Goal: Feedback & Contribution: Submit feedback/report problem

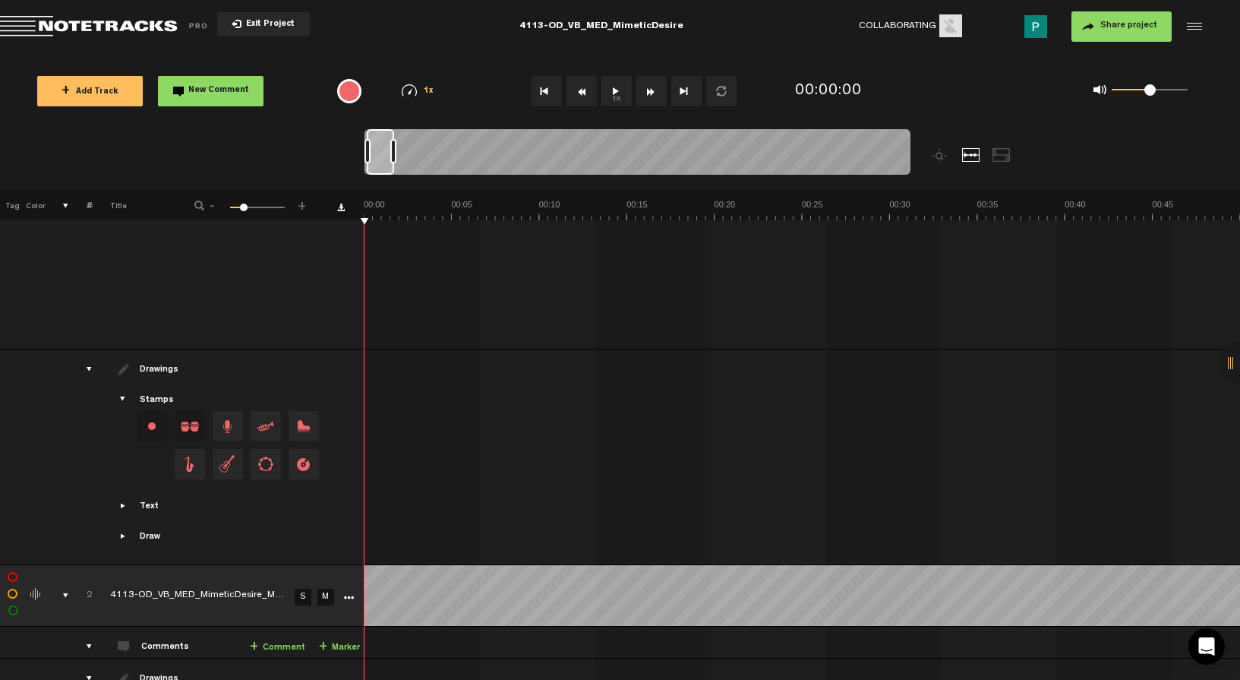
scroll to position [598, 0]
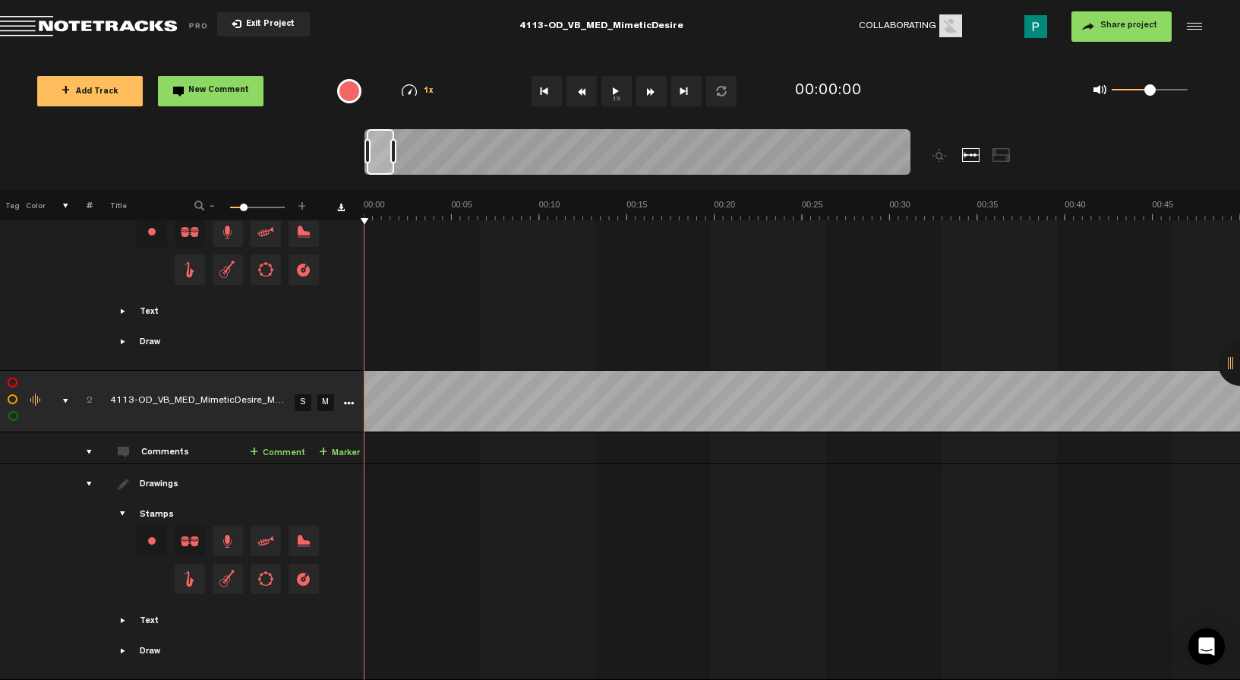
click at [302, 394] on link "S" at bounding box center [303, 402] width 17 height 17
click at [622, 87] on button "1x" at bounding box center [617, 91] width 30 height 30
click at [607, 93] on button "1x" at bounding box center [617, 91] width 30 height 30
click at [619, 91] on button "1x" at bounding box center [617, 91] width 30 height 30
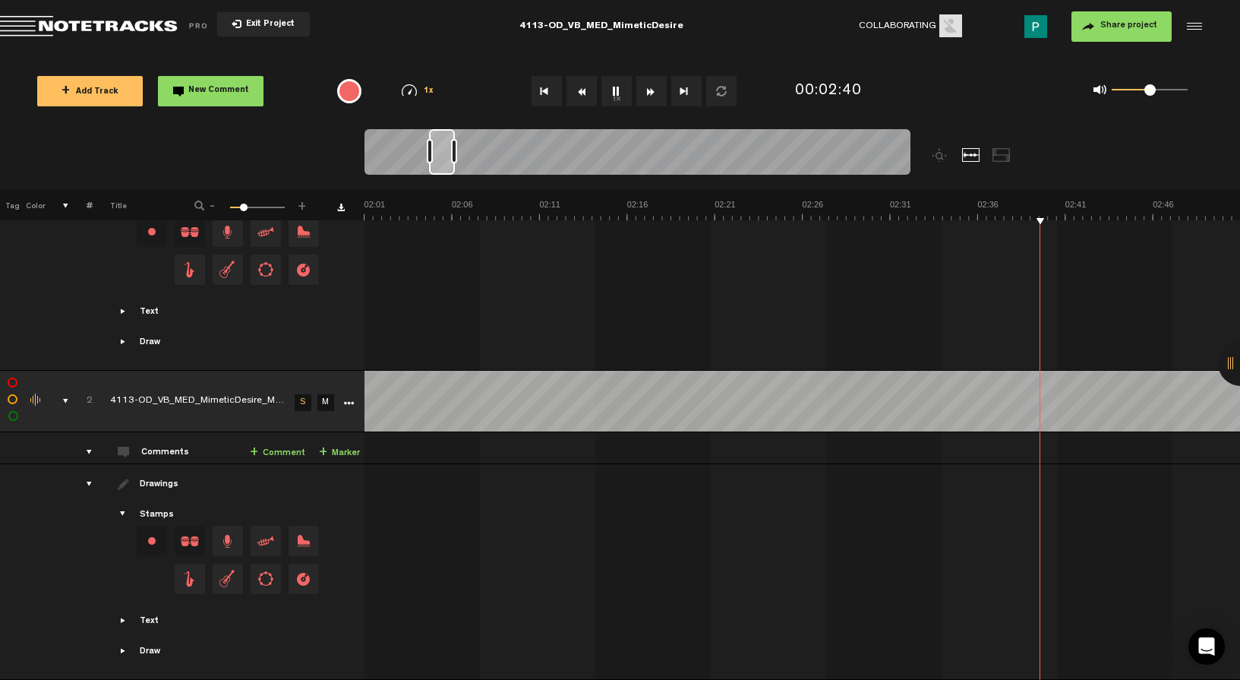
click at [619, 91] on button "1x" at bounding box center [617, 91] width 30 height 30
click at [620, 90] on button "1x" at bounding box center [617, 91] width 30 height 30
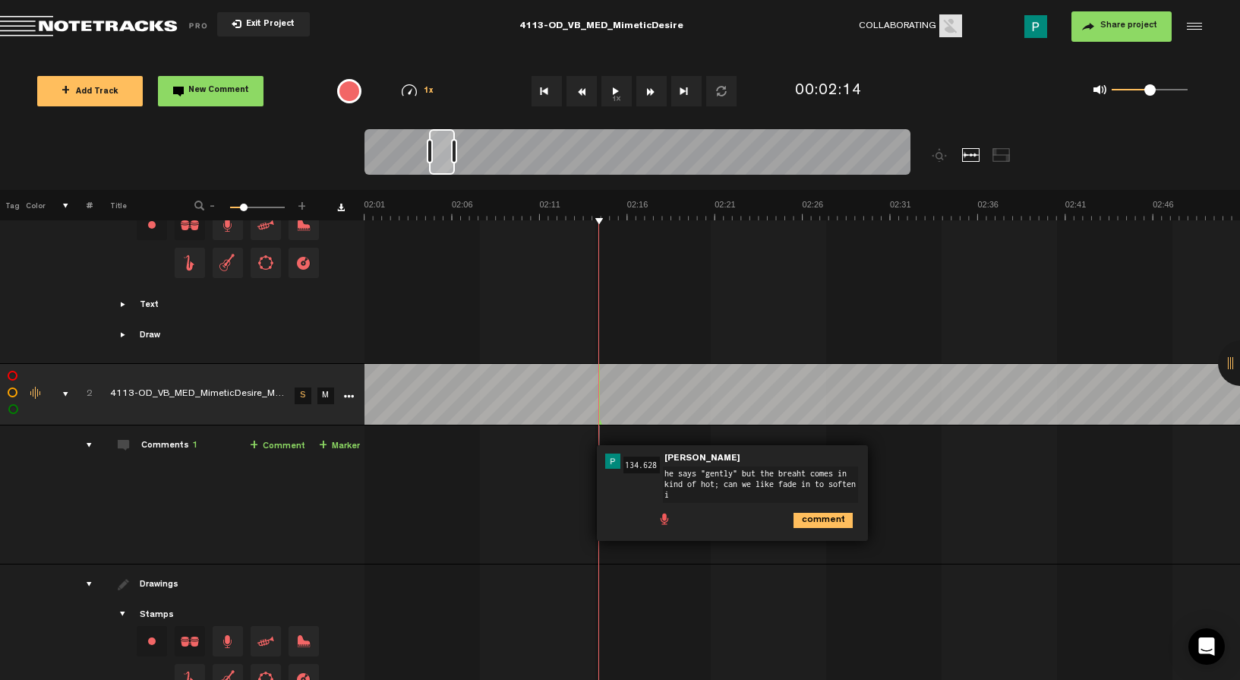
scroll to position [0, 0]
type textarea "he says "gently" but the breaht comes in kind of hot; can we like fade in to so…"
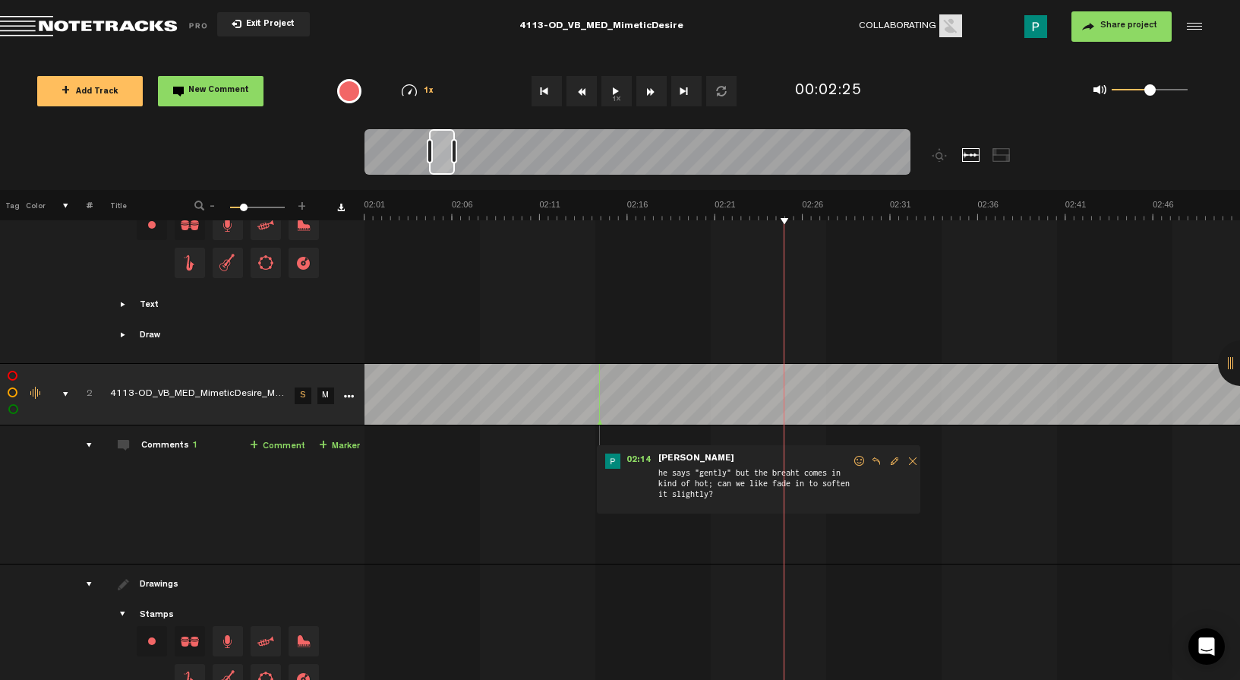
click at [614, 88] on button "1x" at bounding box center [617, 91] width 30 height 30
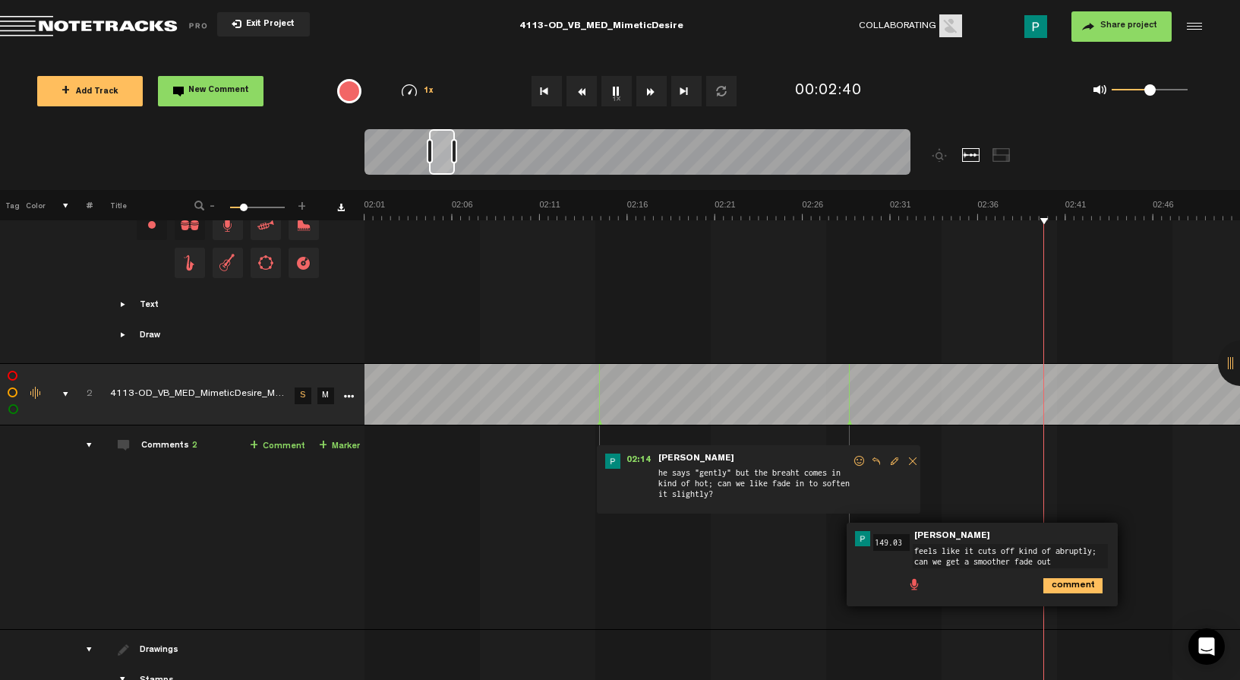
scroll to position [9, 0]
type textarea "feels like it cuts off kind of abruptly; can we get a smoother fade out?"
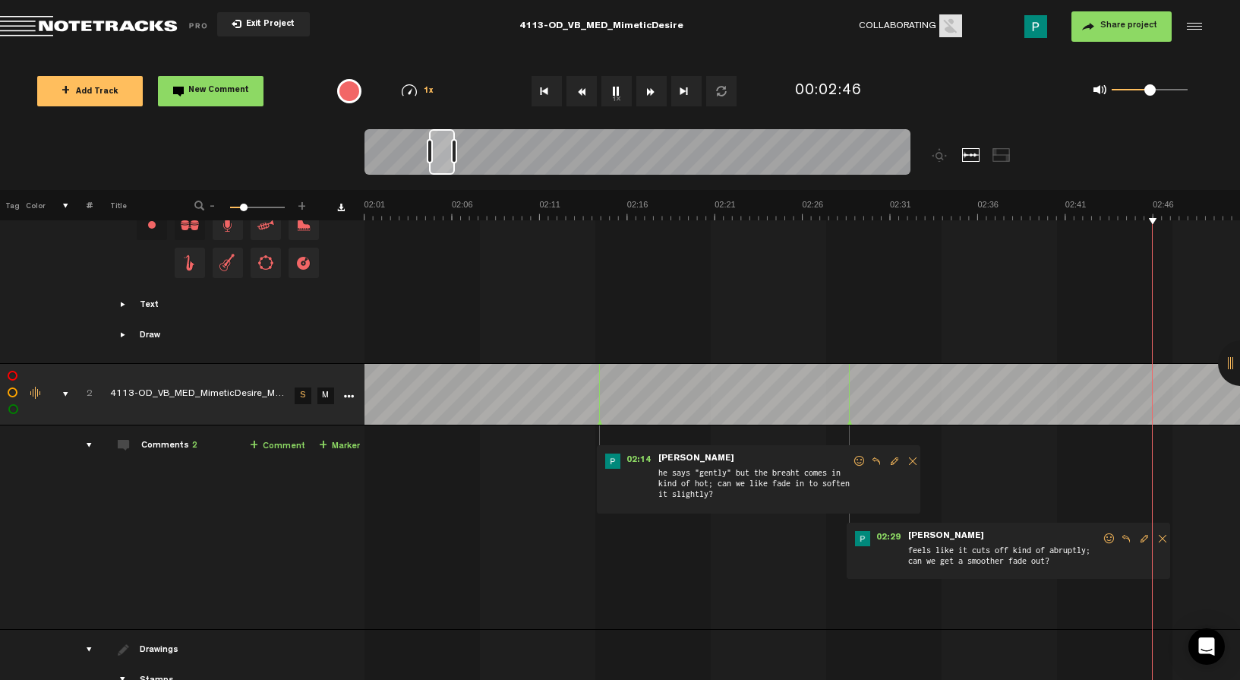
scroll to position [0, 2453]
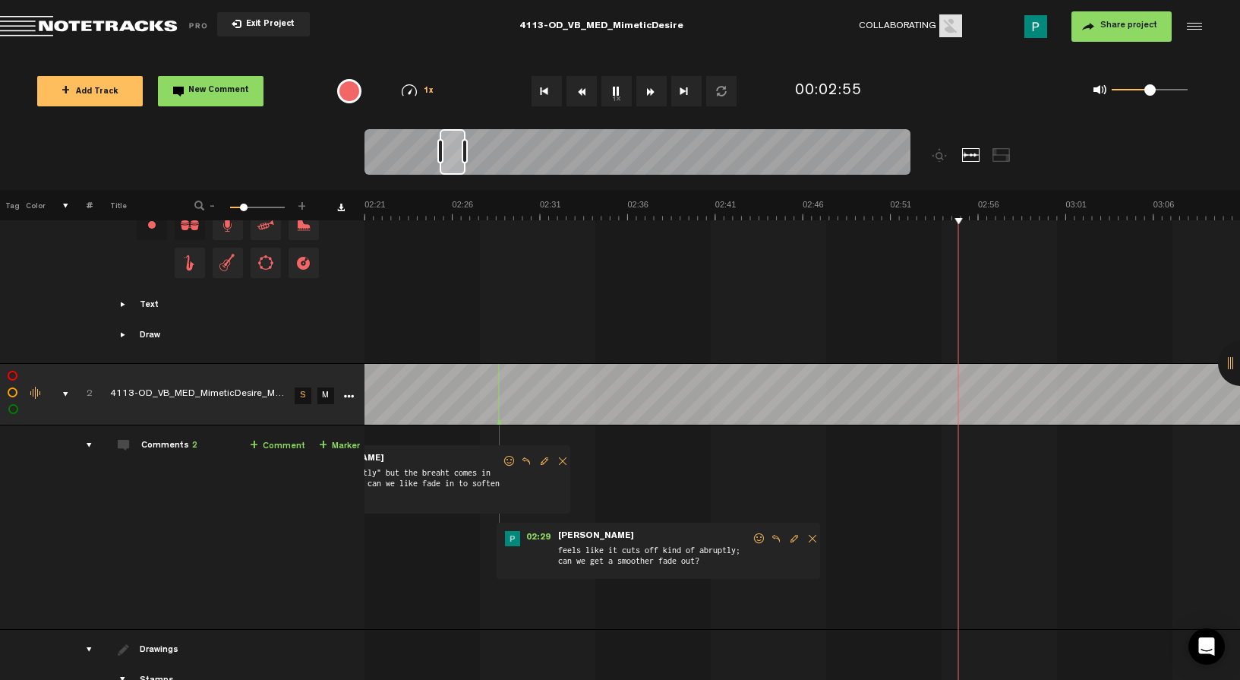
click at [779, 535] on span "Reply to comment" at bounding box center [776, 538] width 18 height 11
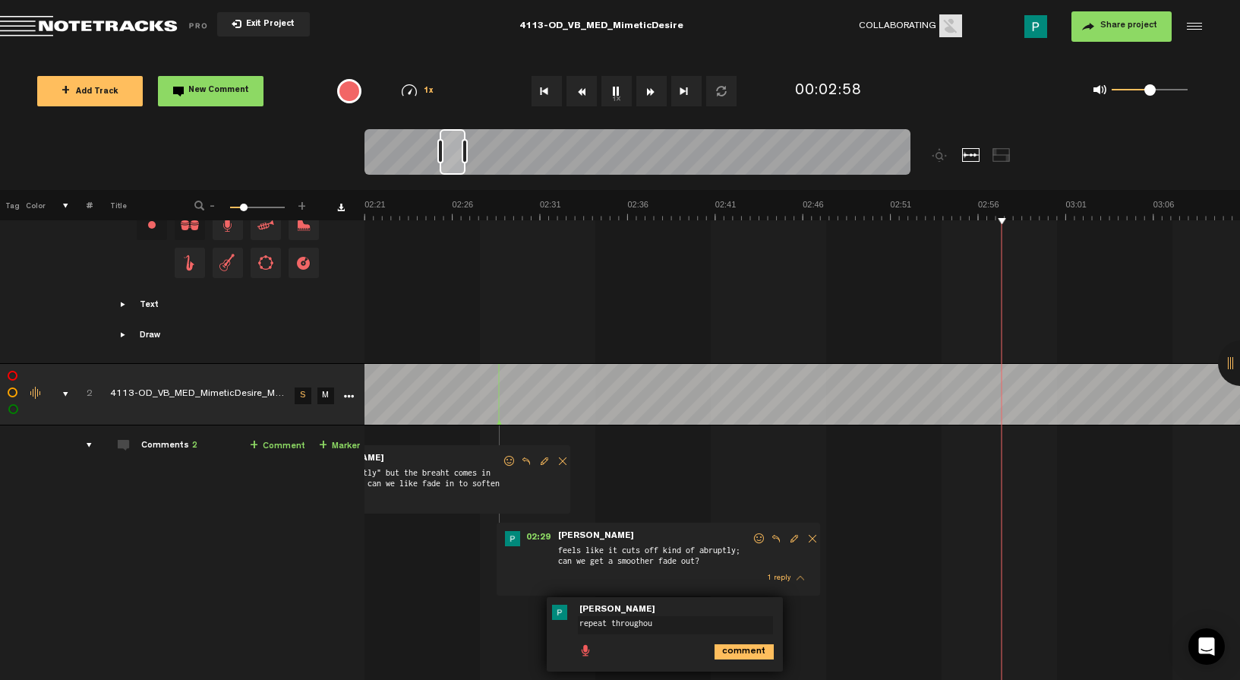
type textarea "repeat throughout"
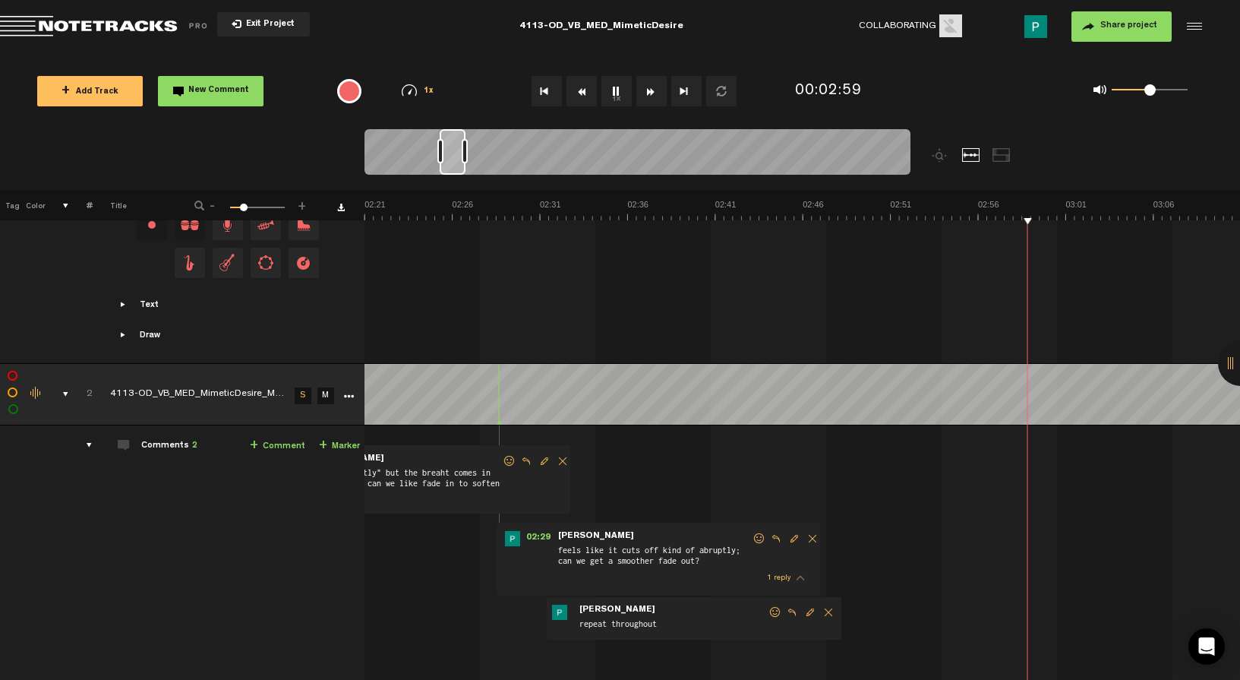
click at [526, 456] on span "Reply to comment" at bounding box center [526, 461] width 18 height 11
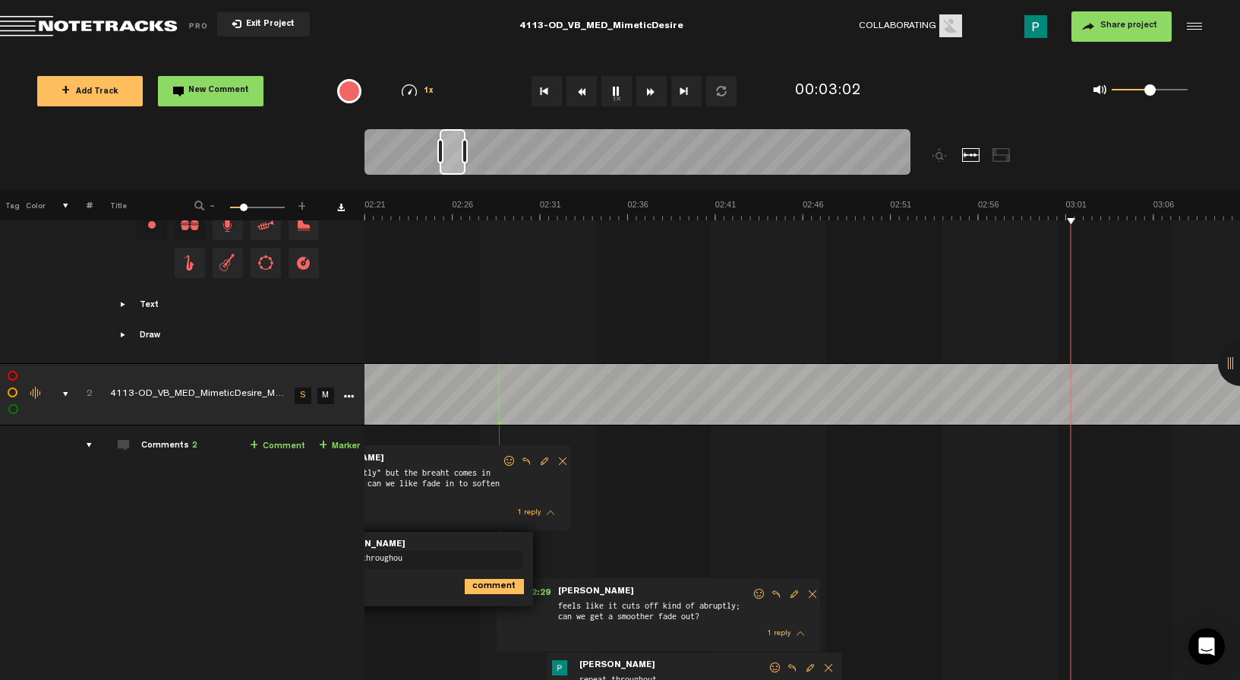
type textarea "repeat throughout"
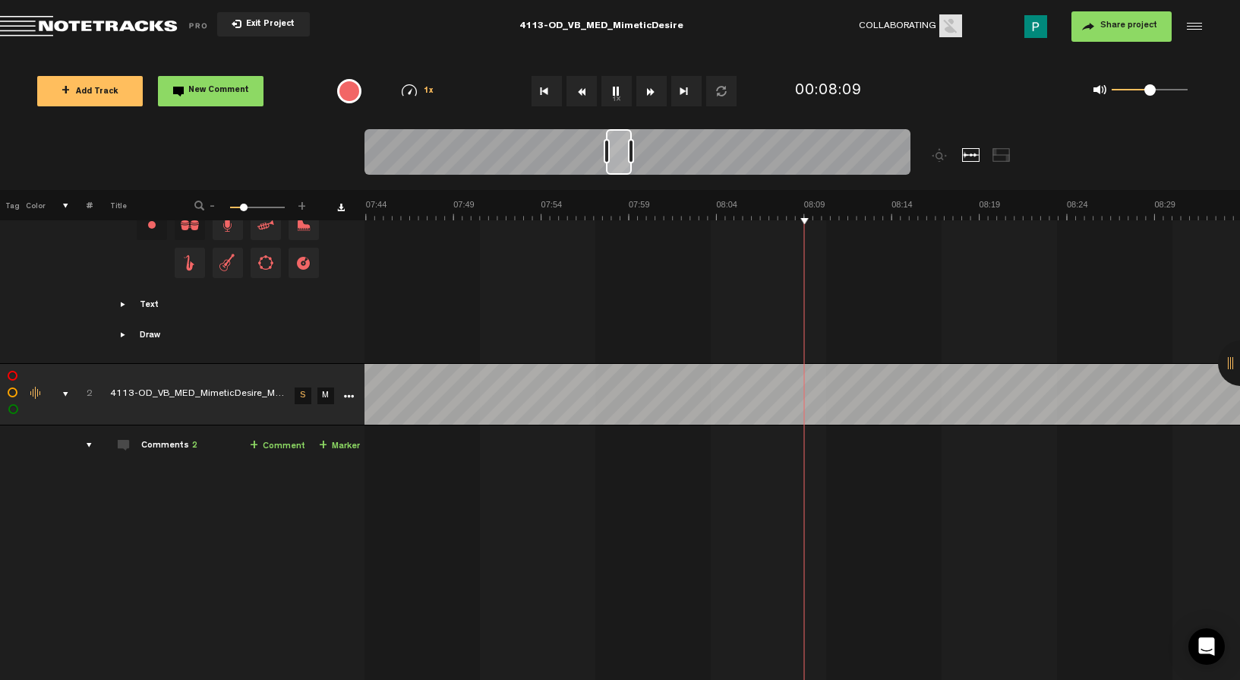
scroll to position [0, 8062]
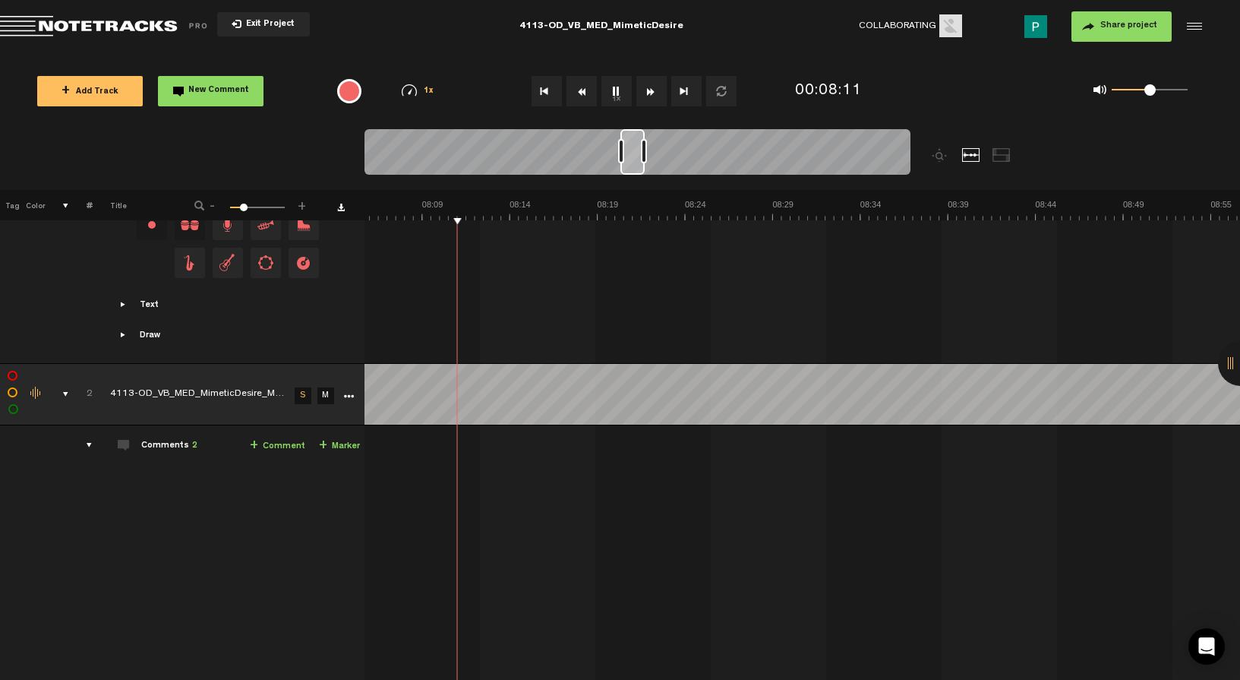
drag, startPoint x: 618, startPoint y: 156, endPoint x: 633, endPoint y: 153, distance: 15.4
click at [633, 153] on div at bounding box center [633, 152] width 24 height 46
drag, startPoint x: 636, startPoint y: 156, endPoint x: 647, endPoint y: 156, distance: 10.6
click at [647, 156] on div at bounding box center [642, 152] width 23 height 46
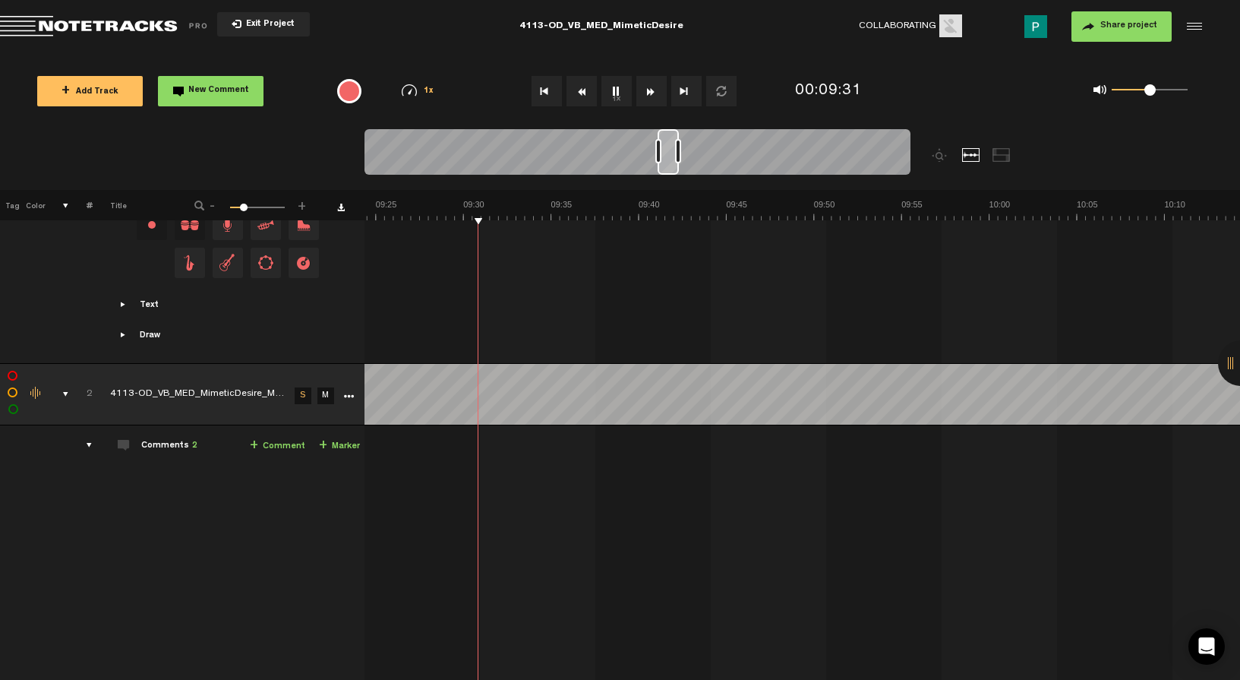
scroll to position [0, 9856]
drag, startPoint x: 649, startPoint y: 156, endPoint x: 671, endPoint y: 156, distance: 22.0
click at [671, 156] on div at bounding box center [668, 152] width 21 height 46
drag, startPoint x: 672, startPoint y: 155, endPoint x: 693, endPoint y: 153, distance: 20.6
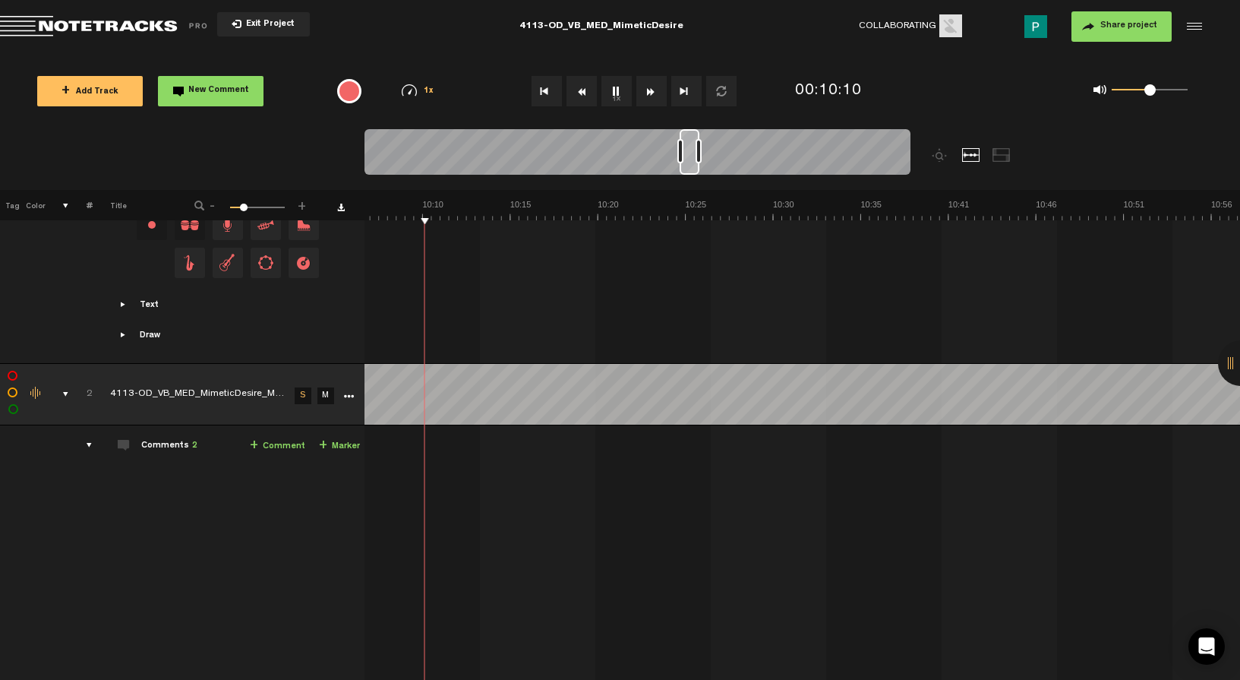
click at [693, 153] on div at bounding box center [690, 152] width 20 height 46
click at [620, 90] on button "1x" at bounding box center [617, 91] width 30 height 30
drag, startPoint x: 690, startPoint y: 150, endPoint x: 709, endPoint y: 151, distance: 19.0
click at [709, 151] on div at bounding box center [708, 152] width 18 height 46
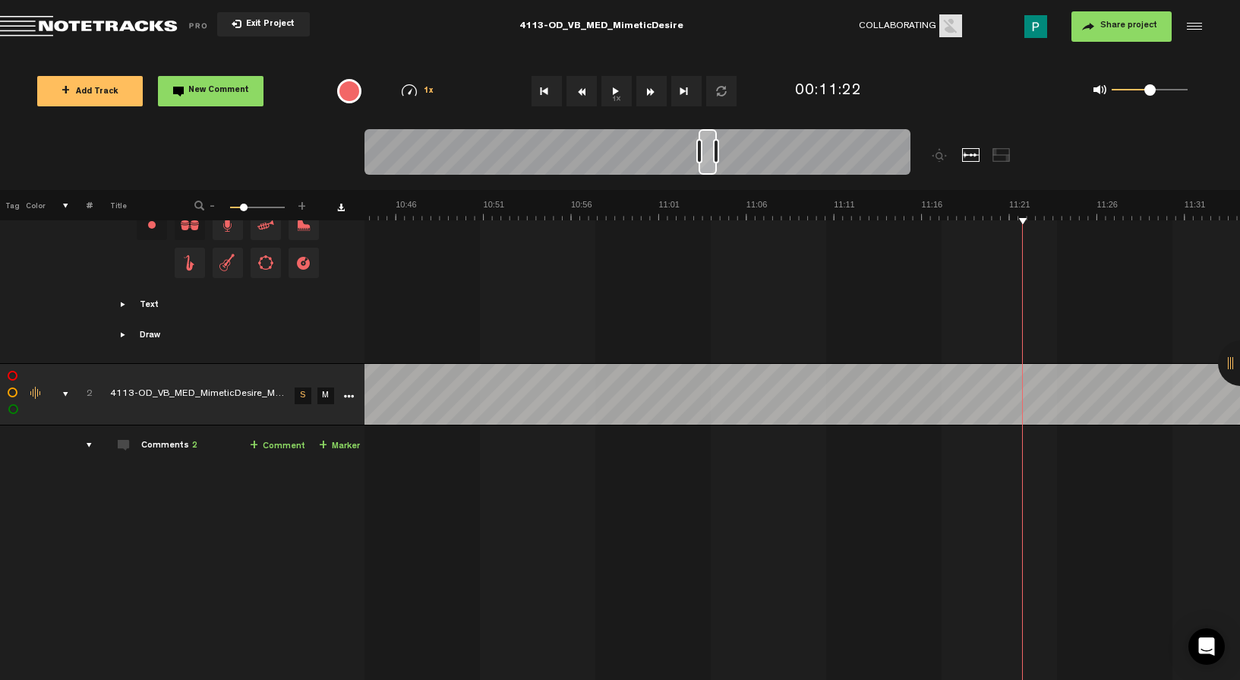
click at [620, 92] on button "1x" at bounding box center [617, 91] width 30 height 30
click at [621, 94] on button "1x" at bounding box center [617, 91] width 30 height 30
drag, startPoint x: 785, startPoint y: 170, endPoint x: 750, endPoint y: 170, distance: 34.2
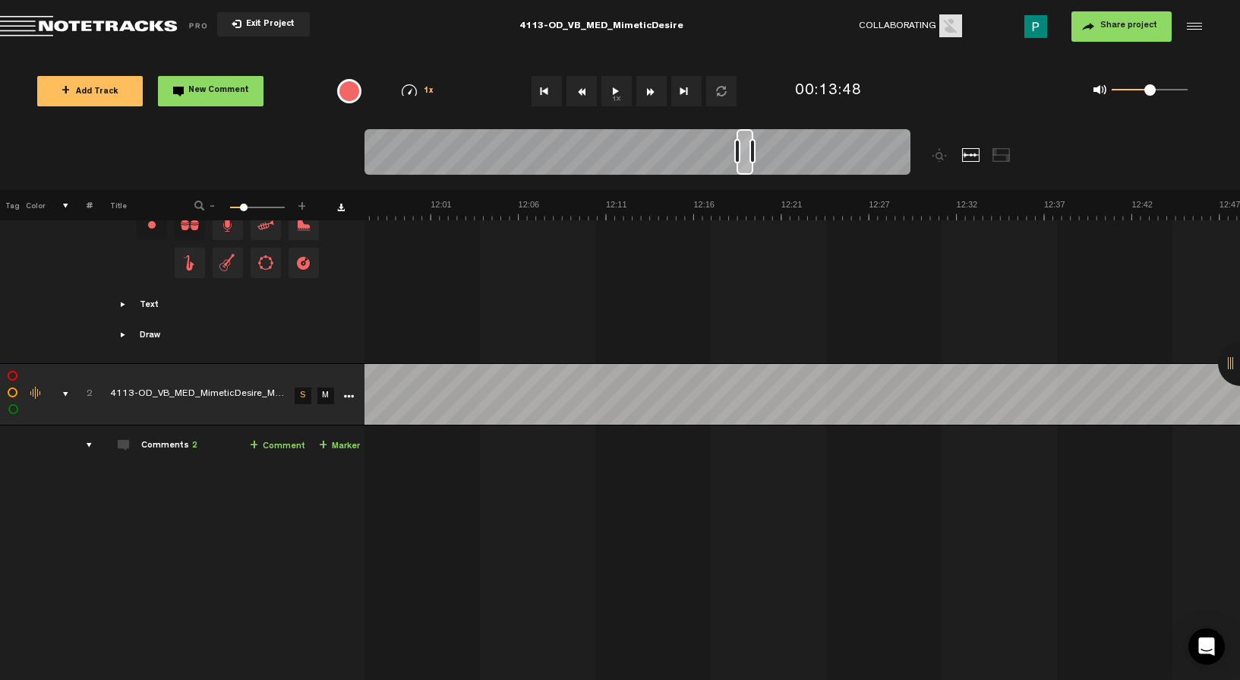
click at [750, 170] on div at bounding box center [745, 152] width 17 height 46
drag, startPoint x: 746, startPoint y: 166, endPoint x: 336, endPoint y: 143, distance: 410.8
click at [336, 143] on nt-zoom-navigation-bar at bounding box center [620, 159] width 1240 height 61
